Goal: Browse casually: Explore the website without a specific task or goal

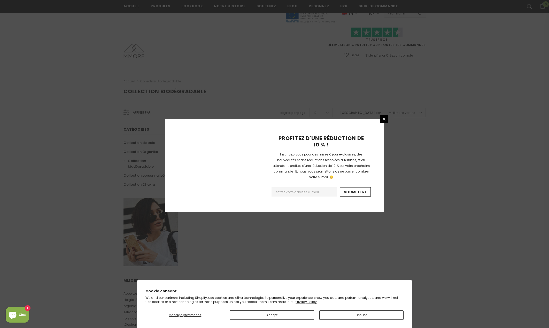
scroll to position [213, 0]
